Goal: Task Accomplishment & Management: Use online tool/utility

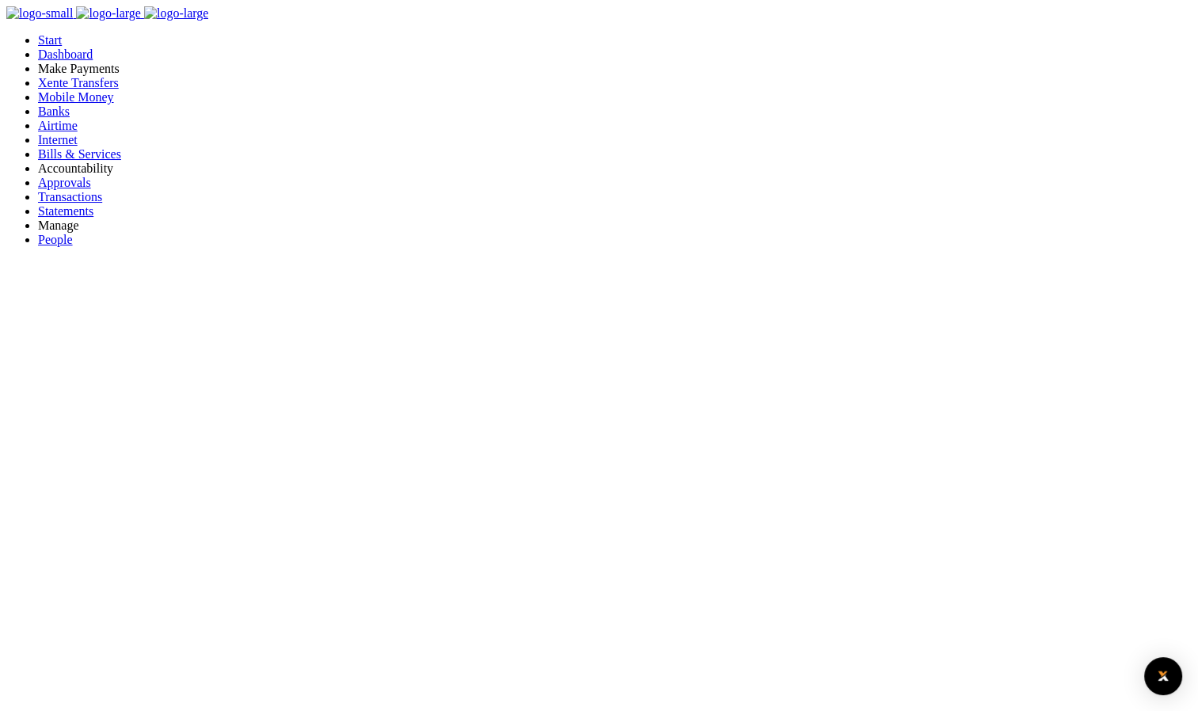
scroll to position [13, 13]
click at [63, 189] on span "Approvals" at bounding box center [64, 182] width 53 height 13
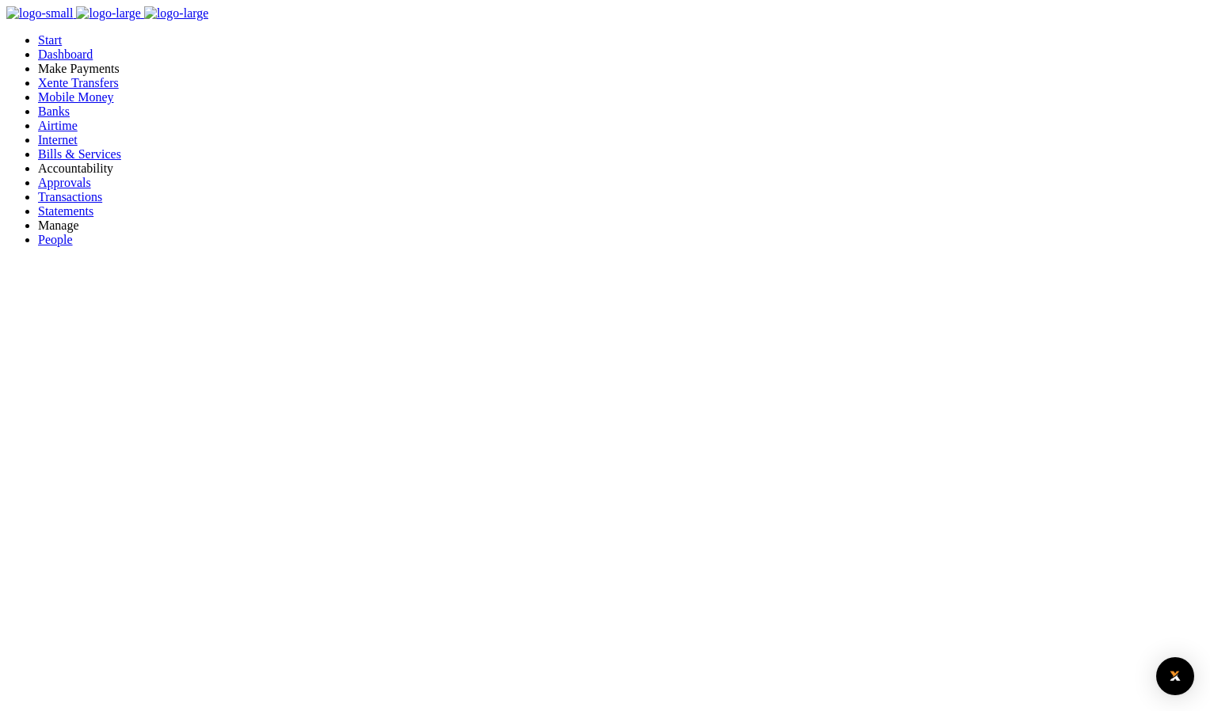
click at [996, 139] on link "Approve" at bounding box center [974, 131] width 44 height 13
